Goal: Information Seeking & Learning: Find specific page/section

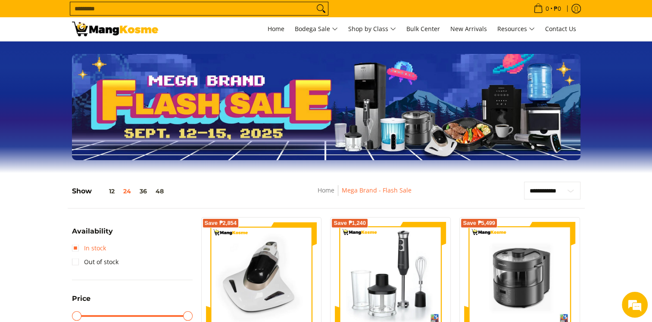
click at [78, 248] on link "In stock" at bounding box center [89, 248] width 34 height 14
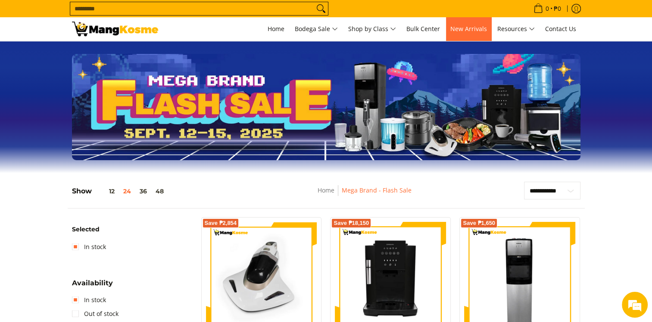
click at [470, 32] on span "New Arrivals" at bounding box center [468, 29] width 37 height 8
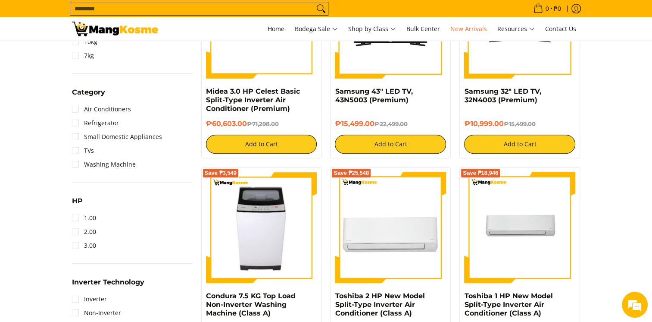
scroll to position [216, 0]
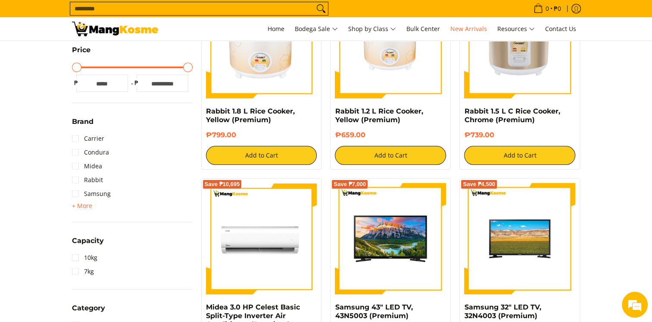
click at [229, 9] on input "Search..." at bounding box center [192, 8] width 244 height 13
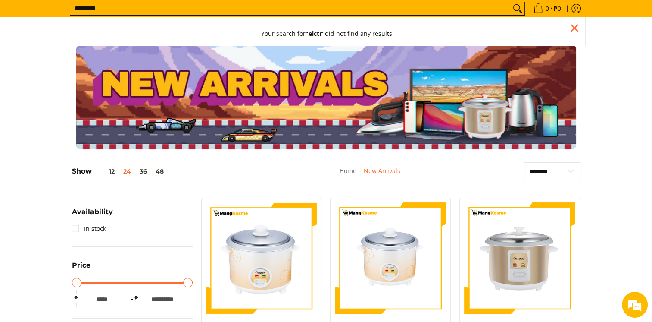
scroll to position [0, 0]
type input "**********"
click at [511, 2] on button "Search" at bounding box center [518, 8] width 14 height 13
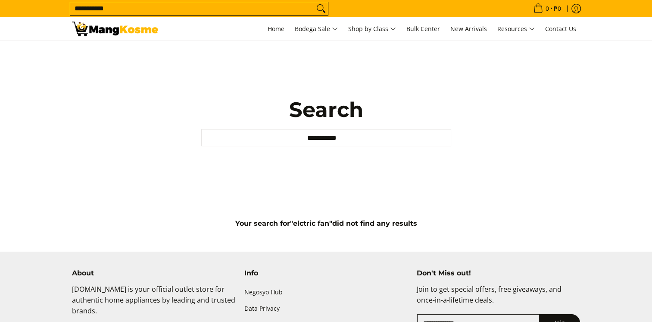
drag, startPoint x: 0, startPoint y: 0, endPoint x: 326, endPoint y: 112, distance: 344.9
click at [326, 112] on h1 "Search" at bounding box center [326, 110] width 250 height 26
